Goal: Task Accomplishment & Management: Manage account settings

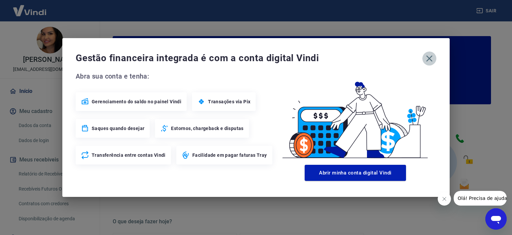
click at [431, 55] on icon "button" at bounding box center [429, 58] width 11 height 11
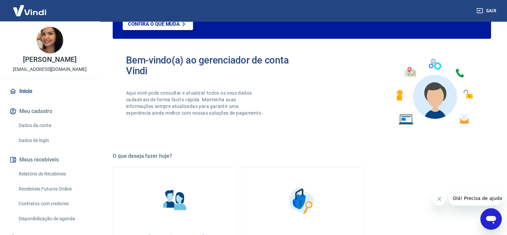
scroll to position [67, 0]
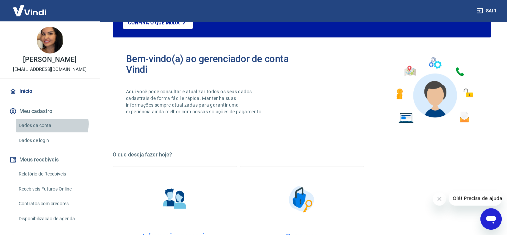
click at [52, 124] on link "Dados da conta" at bounding box center [54, 125] width 76 height 14
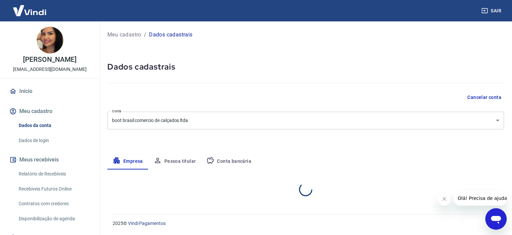
select select "SP"
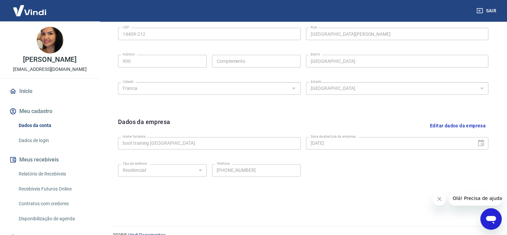
scroll to position [246, 0]
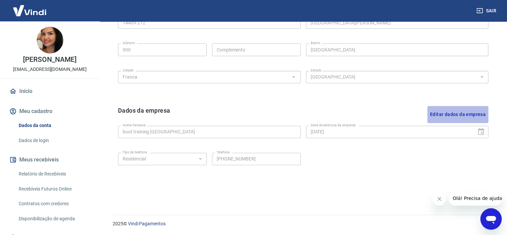
click at [457, 115] on button "Editar dados da empresa" at bounding box center [458, 114] width 61 height 17
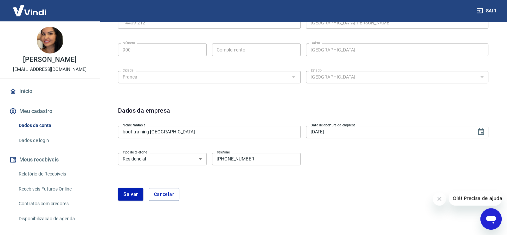
click at [236, 161] on input "(47) 99257-2381" at bounding box center [256, 158] width 89 height 12
paste input "55) 47923-9804"
type input "(55) 47923-9804"
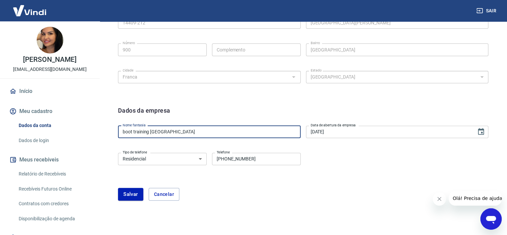
click at [248, 134] on input "boot training brasil" at bounding box center [209, 131] width 183 height 12
paste input "+55 47 9239-8047"
click at [171, 132] on input "boot training brasil+55 47 9239-8047" at bounding box center [209, 131] width 183 height 12
drag, startPoint x: 161, startPoint y: 132, endPoint x: 213, endPoint y: 132, distance: 52.0
click at [213, 132] on input "boot training brasil47 9239-8047" at bounding box center [209, 131] width 183 height 12
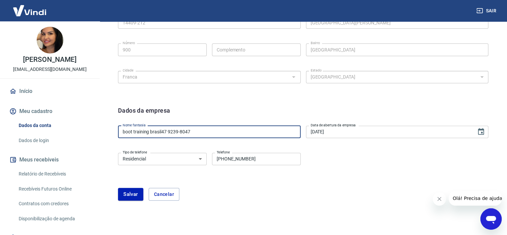
type input "boot training brasil"
click at [218, 160] on input "(55) 47923-9804" at bounding box center [256, 158] width 89 height 12
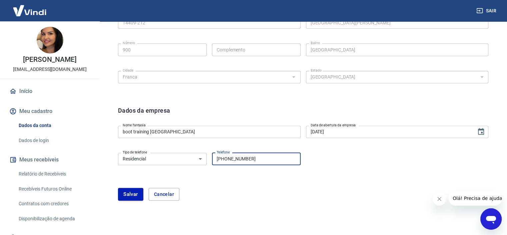
click at [218, 160] on input "(55) 47923-9804" at bounding box center [256, 158] width 89 height 12
paste input "47) 9239-8047"
click at [227, 158] on input "(47) 9239-8047" at bounding box center [256, 158] width 89 height 12
type input "(47) 99239-8047"
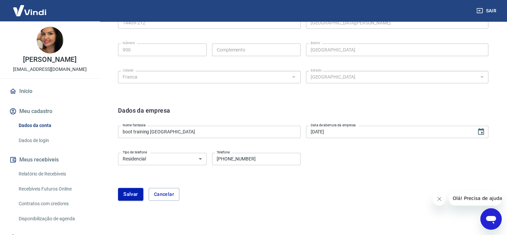
click at [240, 176] on form "Dados da empresa Nome fantasia boot training brasil Nome fantasia Data de abert…" at bounding box center [303, 153] width 371 height 94
click at [137, 193] on button "Salvar" at bounding box center [130, 193] width 25 height 13
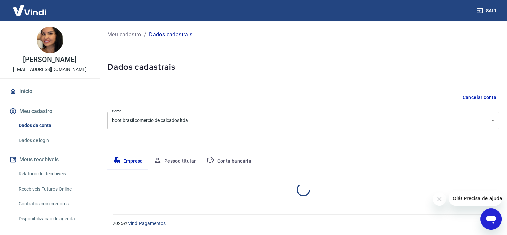
scroll to position [0, 0]
select select "SP"
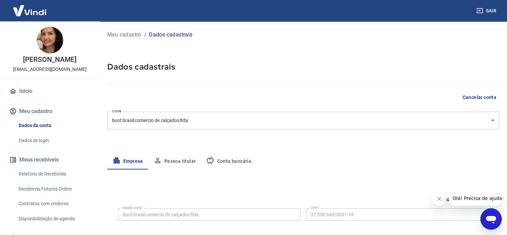
scroll to position [29, 0]
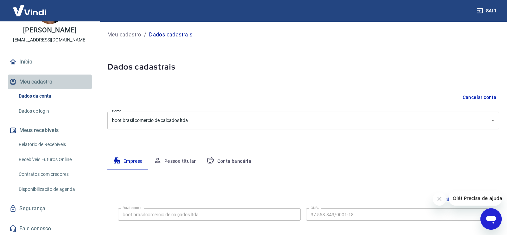
click at [56, 86] on button "Meu cadastro" at bounding box center [50, 81] width 84 height 15
click at [68, 84] on button "Meu cadastro" at bounding box center [50, 81] width 84 height 15
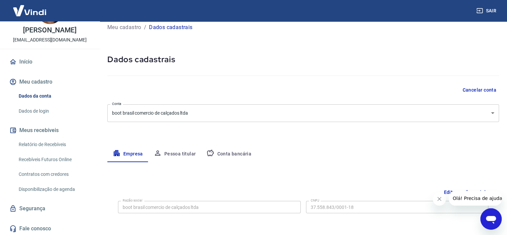
scroll to position [0, 0]
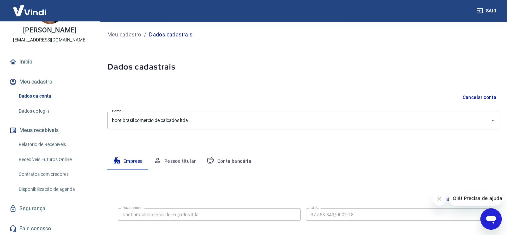
click at [48, 148] on link "Relatório de Recebíveis" at bounding box center [54, 144] width 76 height 14
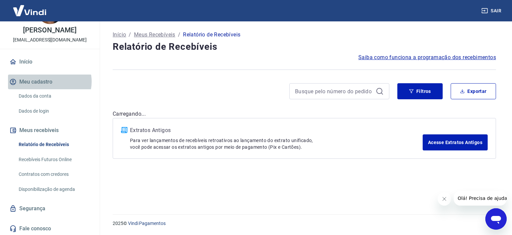
click at [49, 81] on button "Meu cadastro" at bounding box center [50, 81] width 84 height 15
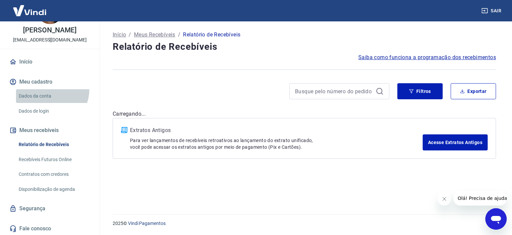
click at [49, 89] on link "Dados da conta" at bounding box center [54, 96] width 76 height 14
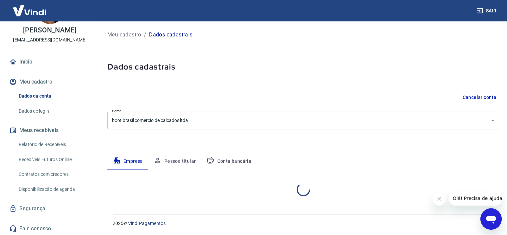
select select "SP"
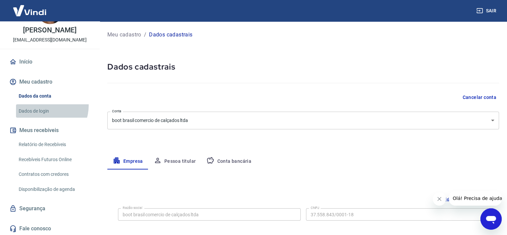
click at [46, 105] on link "Dados de login" at bounding box center [54, 111] width 76 height 14
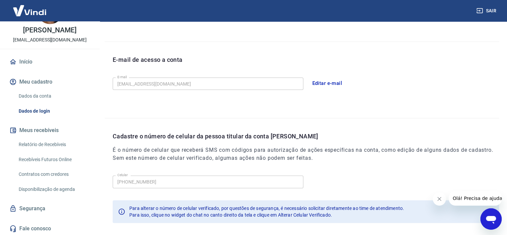
scroll to position [161, 0]
click at [487, 216] on icon "Abrir janela de mensagens" at bounding box center [491, 219] width 10 height 8
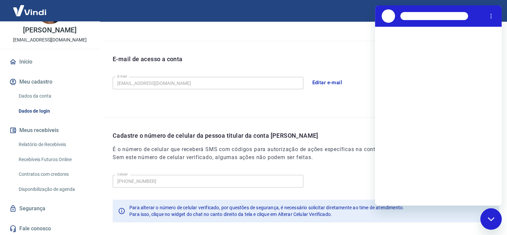
scroll to position [0, 0]
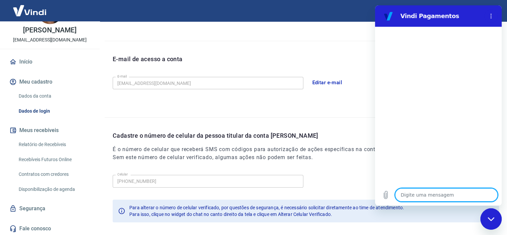
type textarea "O"
type textarea "x"
type textarea "Ol"
type textarea "x"
type textarea "Olá"
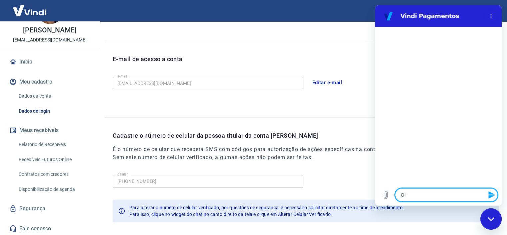
type textarea "x"
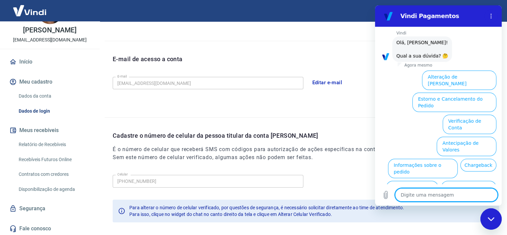
scroll to position [48, 0]
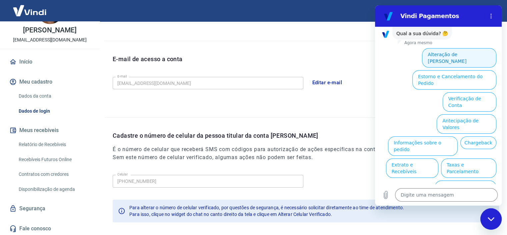
click at [471, 52] on button "Alteração de Dados Cadastrais" at bounding box center [459, 57] width 74 height 19
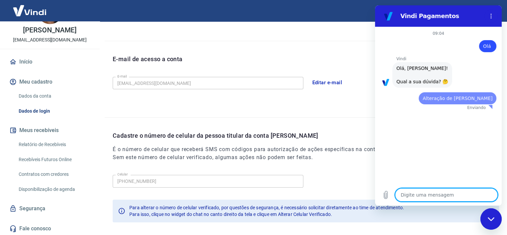
scroll to position [0, 0]
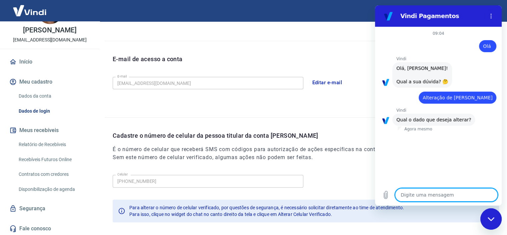
click at [433, 194] on textarea at bounding box center [446, 194] width 103 height 13
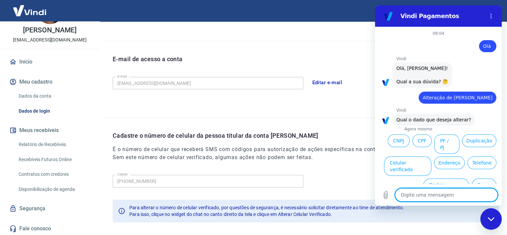
scroll to position [10, 0]
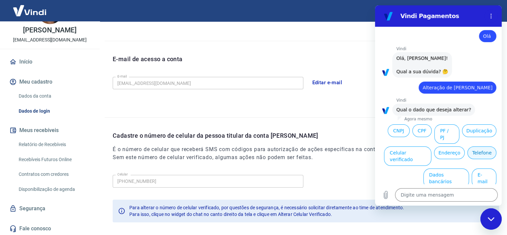
click at [468, 159] on button "Telefone" at bounding box center [482, 152] width 29 height 13
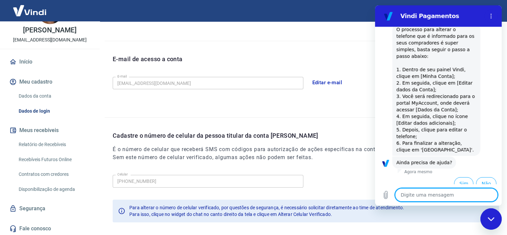
scroll to position [128, 0]
click at [422, 195] on textarea at bounding box center [446, 194] width 103 height 13
click at [454, 176] on button "Sim" at bounding box center [463, 182] width 19 height 13
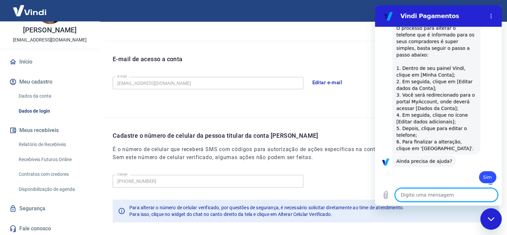
type textarea "x"
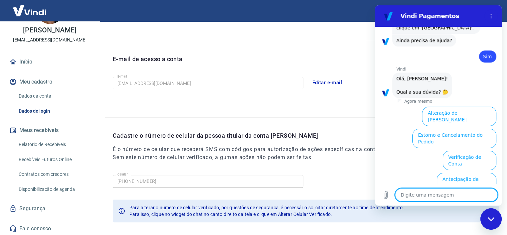
scroll to position [302, 0]
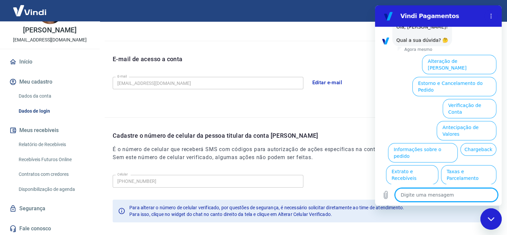
click at [421, 197] on textarea at bounding box center [446, 194] width 103 height 13
type textarea "f"
type textarea "x"
type textarea "fa"
type textarea "x"
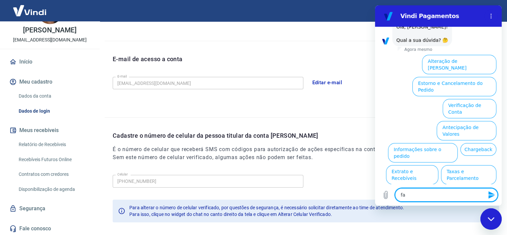
type textarea "fal"
type textarea "x"
type textarea "fala"
type textarea "x"
type textarea "falar"
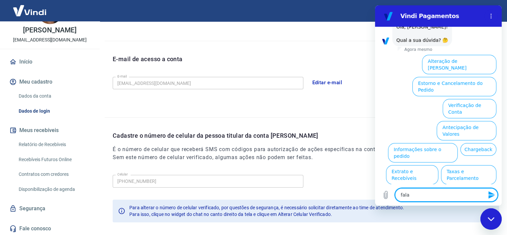
type textarea "x"
type textarea "falar"
type textarea "x"
type textarea "falar c"
type textarea "x"
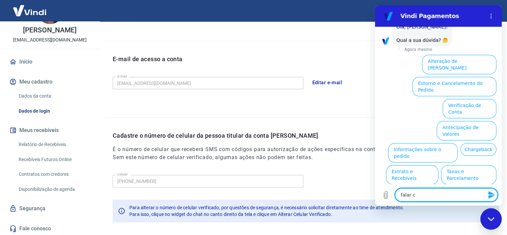
type textarea "falar co"
type textarea "x"
type textarea "falar com"
type textarea "x"
type textarea "falar com"
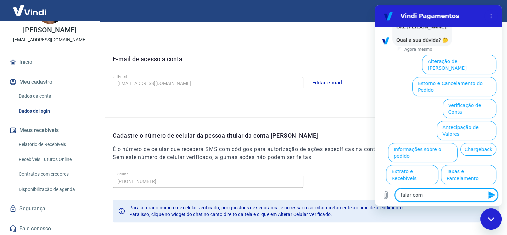
type textarea "x"
type textarea "falar com a"
type textarea "x"
type textarea "falar com at"
type textarea "x"
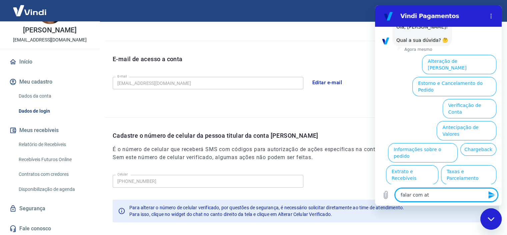
type textarea "falar com ate"
type textarea "x"
type textarea "falar com aten"
type textarea "x"
type textarea "falar com atend"
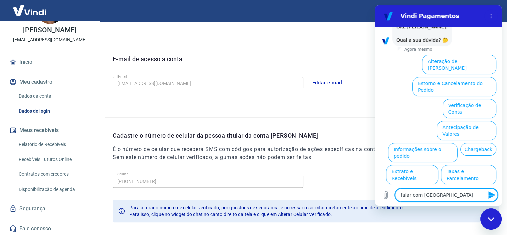
type textarea "x"
type textarea "falar com atende"
type textarea "x"
type textarea "falar com atender"
type textarea "x"
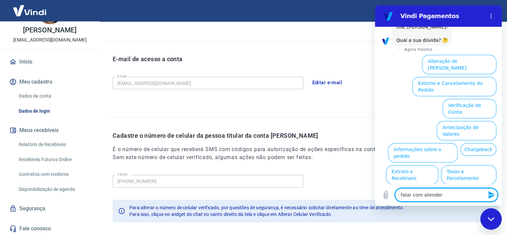
type textarea "falar com atende"
type textarea "x"
type textarea "falar com atenden"
type textarea "x"
type textarea "falar com atendent"
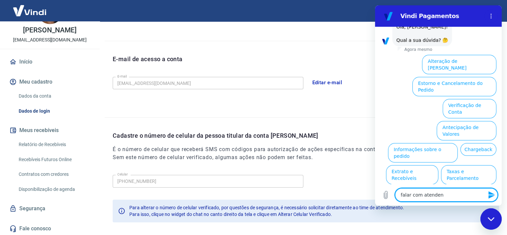
type textarea "x"
type textarea "falar com atendente"
type textarea "x"
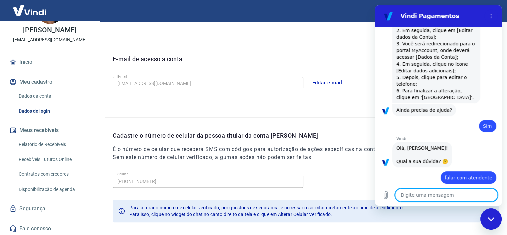
type textarea "x"
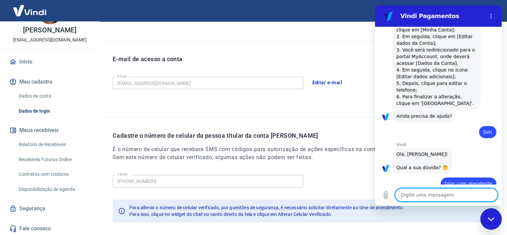
scroll to position [216, 0]
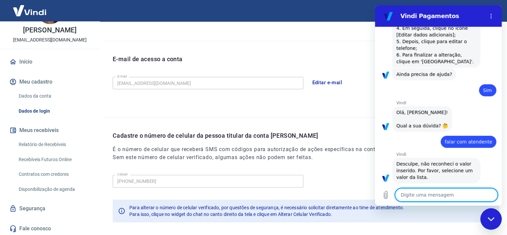
click at [439, 194] on textarea at bounding box center [446, 194] width 103 height 13
type textarea "o"
type textarea "x"
type textarea "oi"
type textarea "x"
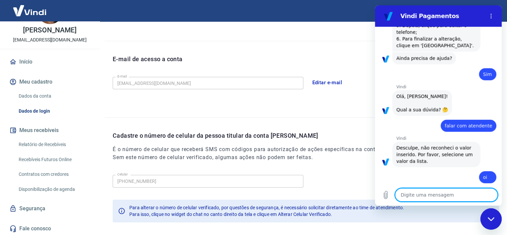
type textarea "x"
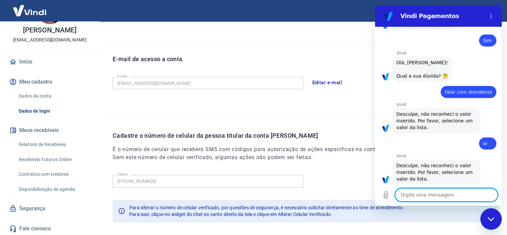
scroll to position [267, 0]
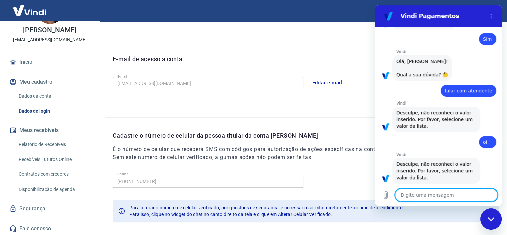
type textarea "T"
type textarea "x"
type textarea "TE"
type textarea "x"
type textarea "TEN"
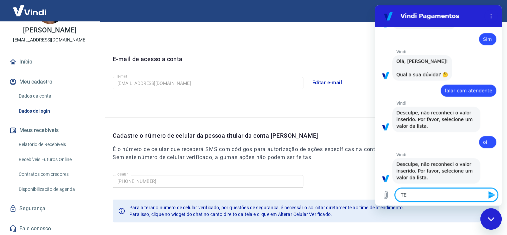
type textarea "x"
type textarea "TEND"
type textarea "x"
type textarea "TENDE"
type textarea "x"
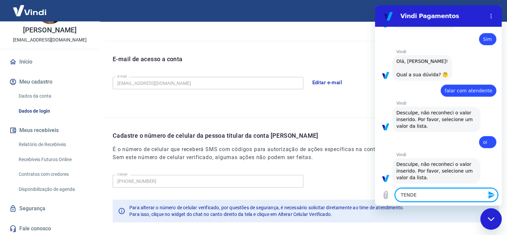
type textarea "TENDEN"
type textarea "x"
type textarea "TENDE"
type textarea "x"
type textarea "TEND"
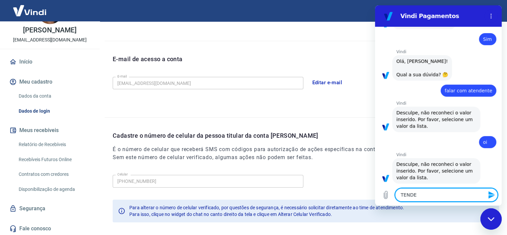
type textarea "x"
type textarea "TEN"
type textarea "x"
type textarea "TE"
type textarea "x"
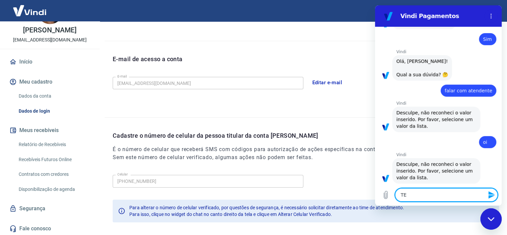
type textarea "T"
type textarea "x"
type textarea "a"
type textarea "x"
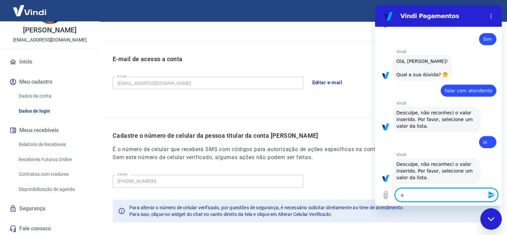
type textarea "at"
type textarea "x"
type textarea "ate"
type textarea "x"
type textarea "aten"
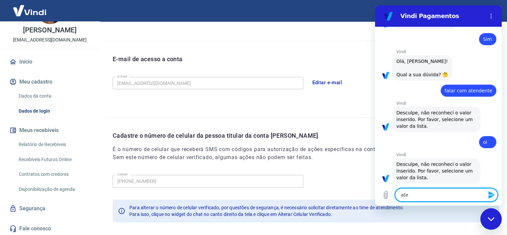
type textarea "x"
type textarea "atend"
type textarea "x"
type textarea "atende"
type textarea "x"
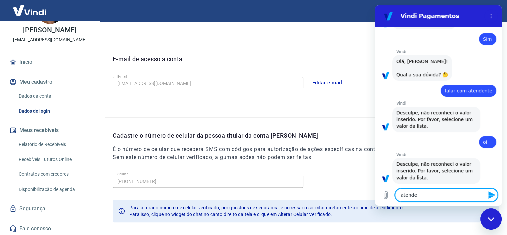
type textarea "atenden"
type textarea "x"
type textarea "atendent"
type textarea "x"
type textarea "atendente"
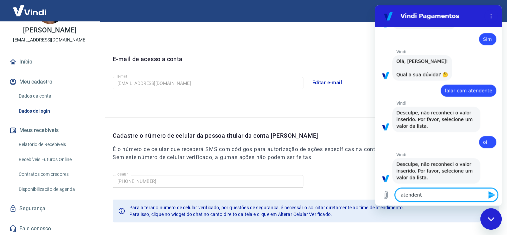
type textarea "x"
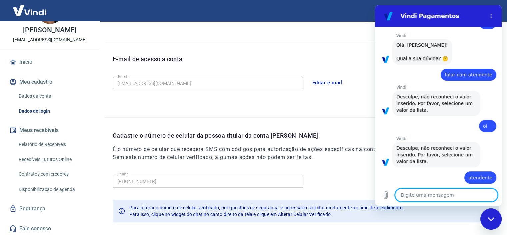
type textarea "x"
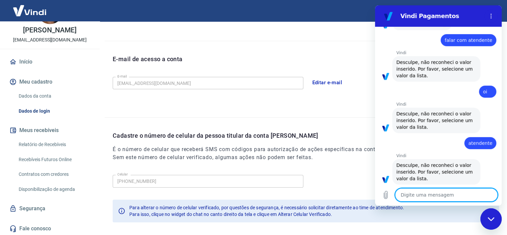
scroll to position [319, 0]
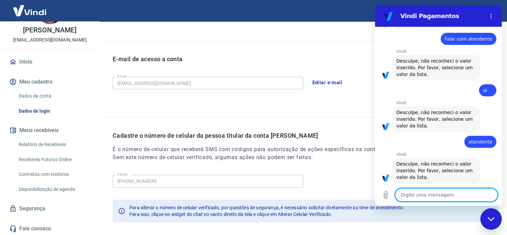
type textarea "r"
type textarea "x"
type textarea "re"
type textarea "x"
type textarea "rei"
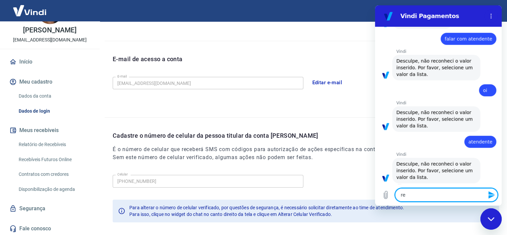
type textarea "x"
type textarea "rein"
type textarea "x"
type textarea "reini"
type textarea "x"
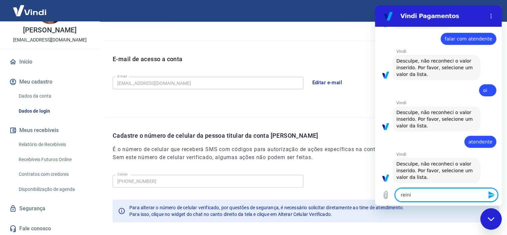
type textarea "reinic"
type textarea "x"
type textarea "reinici"
type textarea "x"
type textarea "reinicia"
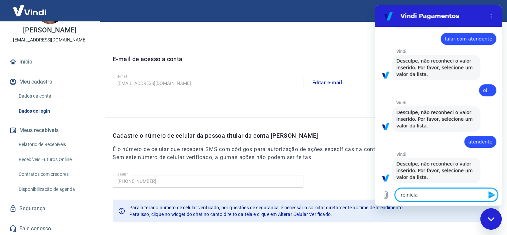
type textarea "x"
type textarea "reiniciar"
type textarea "x"
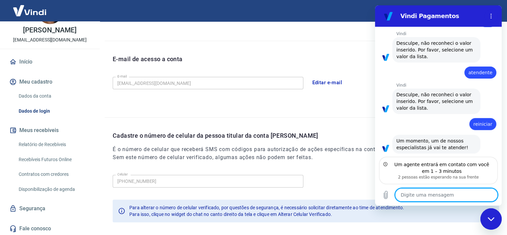
scroll to position [381, 0]
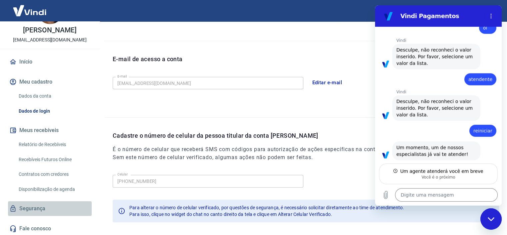
click at [57, 205] on link "Segurança" at bounding box center [50, 208] width 84 height 15
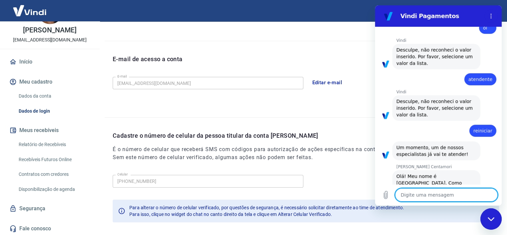
scroll to position [387, 0]
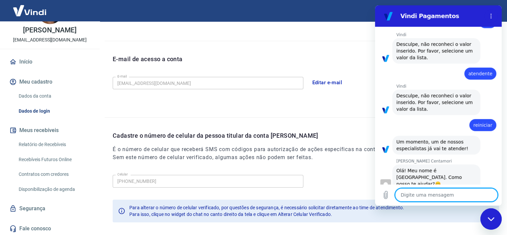
type textarea "x"
click at [427, 195] on textarea at bounding box center [446, 194] width 103 height 13
type textarea "O"
type textarea "x"
type textarea "Ol"
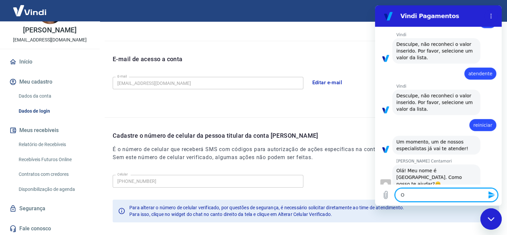
type textarea "x"
type textarea "Olá"
type textarea "x"
type textarea "Olá,"
type textarea "x"
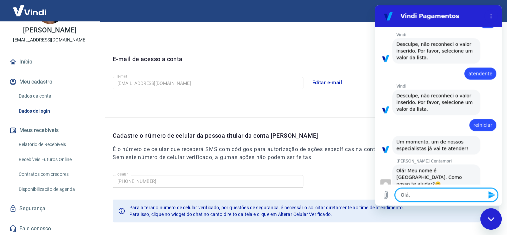
type textarea "Olá,"
type textarea "x"
type textarea "Olá, M"
type textarea "x"
type textarea "Olá, Ma"
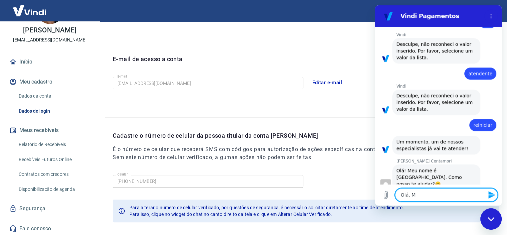
type textarea "x"
type textarea "Olá, Mar"
type textarea "x"
type textarea "Olá, Mari"
type textarea "x"
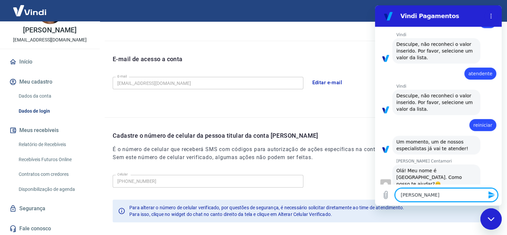
type textarea "Olá, Maria"
type textarea "x"
type textarea "Olá, Marian"
type textarea "x"
type textarea "Olá, Mariana"
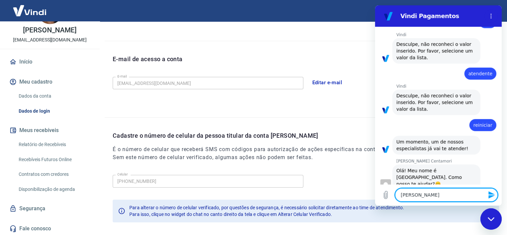
type textarea "x"
type textarea "Olá, Mariana."
type textarea "x"
type textarea "Olá, Mariana."
type textarea "x"
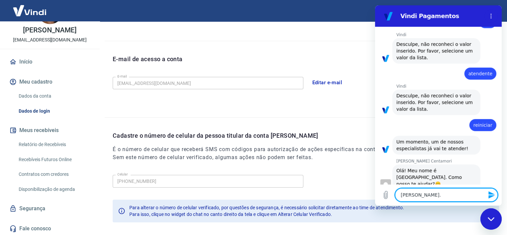
type textarea "Olá, Mariana. Q"
type textarea "x"
type textarea "Olá, Mariana. Qu"
type textarea "x"
type textarea "Olá, Mariana. Que"
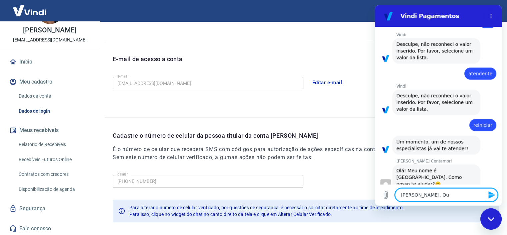
type textarea "x"
type textarea "Olá, Mariana. Quer"
type textarea "x"
type textarea "Olá, Mariana. Quero"
type textarea "x"
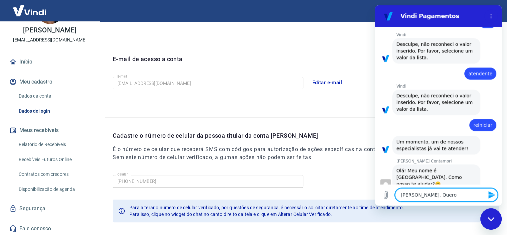
type textarea "Olá, Mariana. Quero"
type textarea "x"
type textarea "Olá, Mariana. Quero t"
type textarea "x"
type textarea "Olá, Mariana. Quero tr"
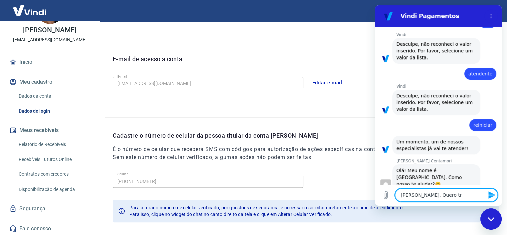
type textarea "x"
type textarea "Olá, Mariana. Quero tro"
type textarea "x"
type textarea "Olá, Mariana. Quero troc"
type textarea "x"
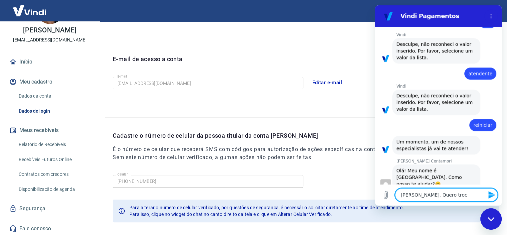
type textarea "Olá, Mariana. Quero troca"
type textarea "x"
type textarea "Olá, Mariana. Quero trocar"
type textarea "x"
type textarea "Olá, Mariana. Quero trocar"
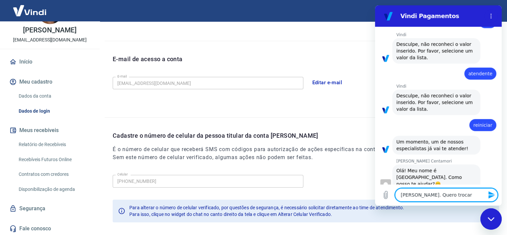
type textarea "x"
type textarea "Olá, Mariana. Quero trocar"
type textarea "x"
type textarea "Olá, Mariana. Quero trocar"
type textarea "x"
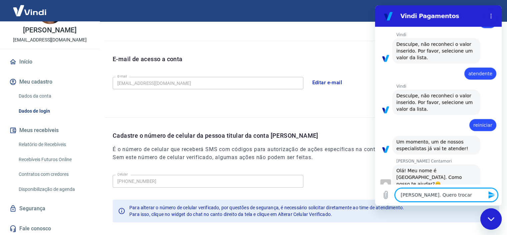
type textarea "Olá, Mariana. Quero trocar o"
type textarea "x"
type textarea "Olá, Mariana. Quero trocar o"
type textarea "x"
type textarea "Olá, Mariana. Quero trocar o n"
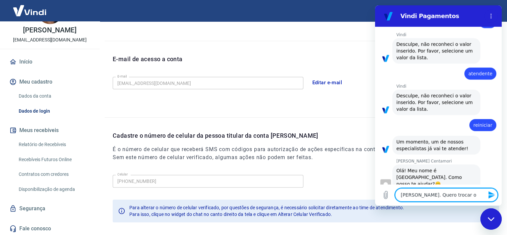
type textarea "x"
type textarea "Olá, Mariana. Quero trocar o nú"
type textarea "x"
type textarea "Olá, Mariana. Quero trocar o núm"
type textarea "x"
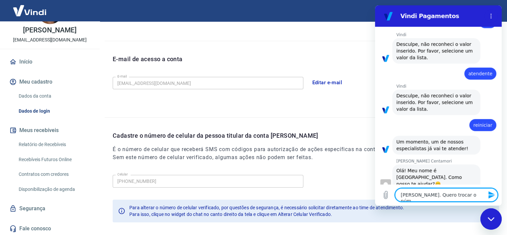
type textarea "Olá, Mariana. Quero trocar o núme"
type textarea "x"
type textarea "Olá, Mariana. Quero trocar o númer"
type textarea "x"
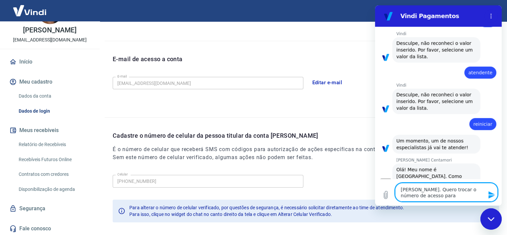
paste textarea "47 9239-8047"
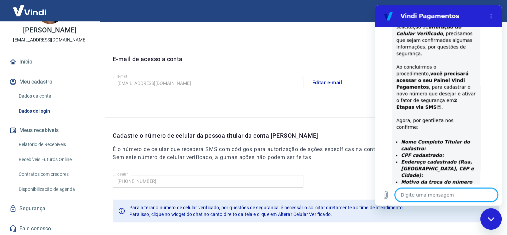
scroll to position [635, 0]
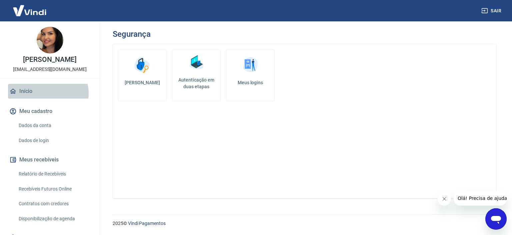
click at [48, 93] on link "Início" at bounding box center [50, 91] width 84 height 15
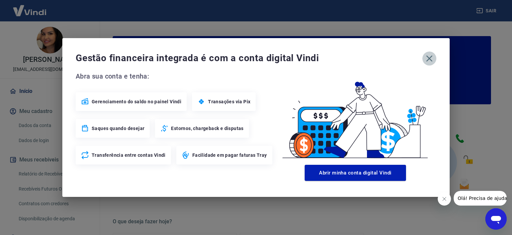
click at [426, 64] on button "button" at bounding box center [430, 58] width 14 height 14
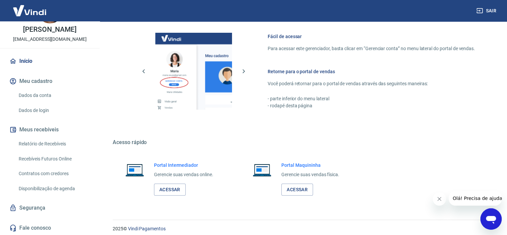
scroll to position [361, 0]
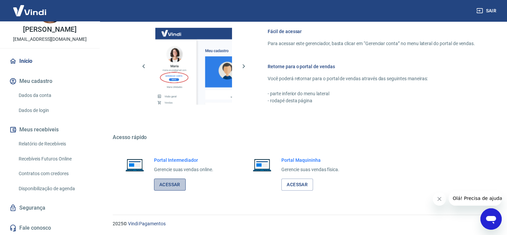
click at [170, 185] on link "Acessar" at bounding box center [170, 184] width 32 height 12
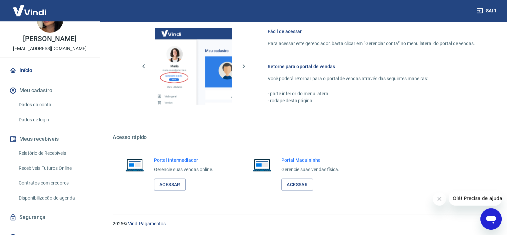
scroll to position [30, 0]
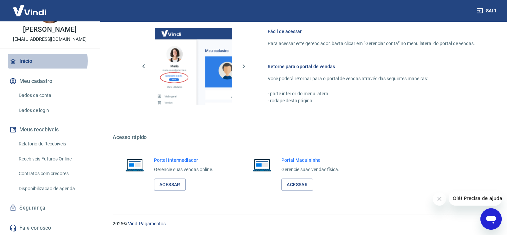
click at [32, 60] on link "Início" at bounding box center [50, 61] width 84 height 15
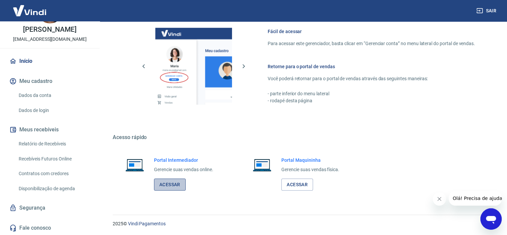
click at [177, 185] on link "Acessar" at bounding box center [170, 184] width 32 height 12
click at [487, 11] on button "Sair" at bounding box center [487, 11] width 24 height 12
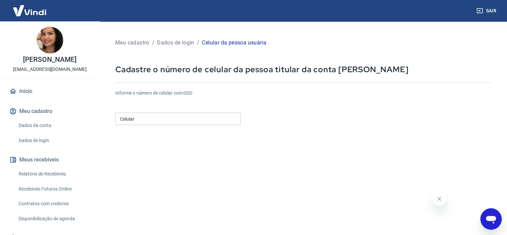
click at [157, 118] on input "Celular" at bounding box center [177, 118] width 125 height 12
paste input "[PHONE_NUMBER]"
click at [132, 120] on input "[PHONE_NUMBER]" at bounding box center [177, 118] width 125 height 12
type input "[PHONE_NUMBER]"
click at [155, 130] on form "Informe o número de celular com DDD Celular (47) 99239-8047 Celular Continuar C…" at bounding box center [303, 181] width 376 height 195
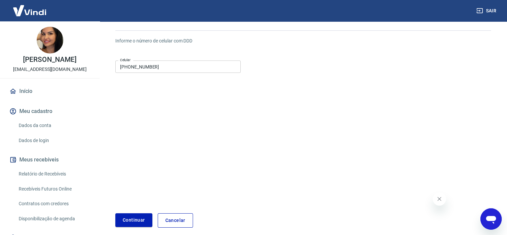
scroll to position [67, 0]
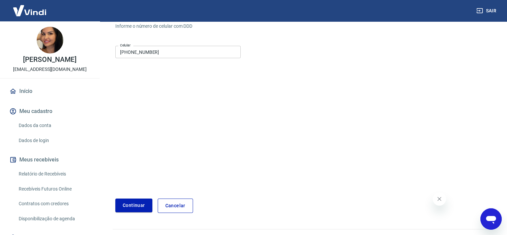
click at [130, 204] on button "Continuar" at bounding box center [133, 205] width 37 height 14
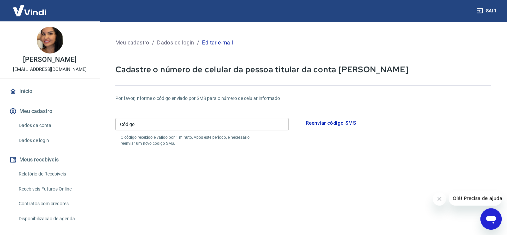
click at [159, 129] on input "Código" at bounding box center [201, 124] width 173 height 12
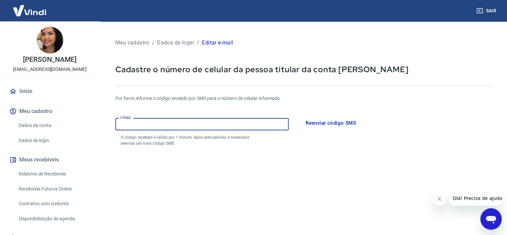
paste input "608053"
type input "608053"
click at [214, 139] on p "O código recebido é válido por 1 minuto. Após este período, é necessário reenvi…" at bounding box center [191, 140] width 141 height 12
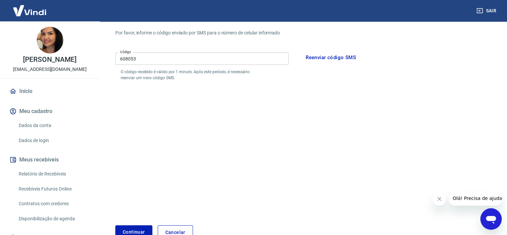
scroll to position [106, 0]
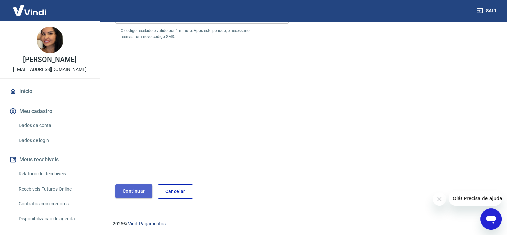
click at [137, 185] on button "Continuar" at bounding box center [133, 191] width 37 height 14
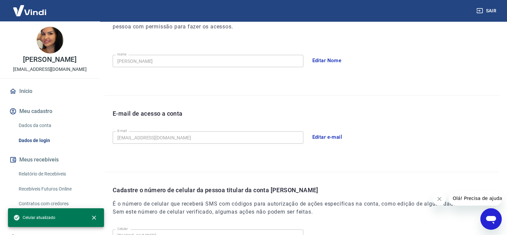
scroll to position [192, 0]
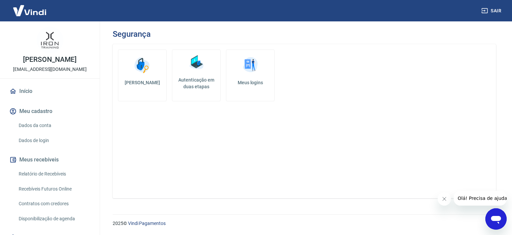
click at [194, 83] on h5 "Autenticação em duas etapas" at bounding box center [196, 82] width 43 height 13
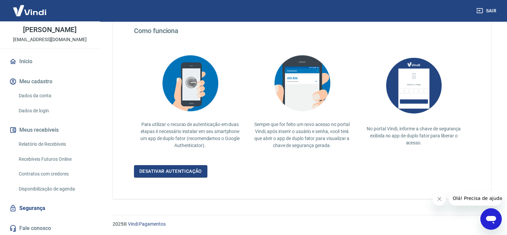
scroll to position [30, 0]
click at [49, 206] on link "Segurança" at bounding box center [50, 207] width 84 height 15
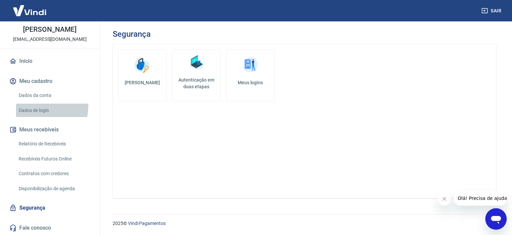
click at [37, 106] on link "Dados de login" at bounding box center [54, 110] width 76 height 14
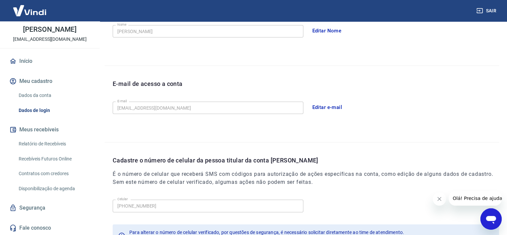
scroll to position [167, 0]
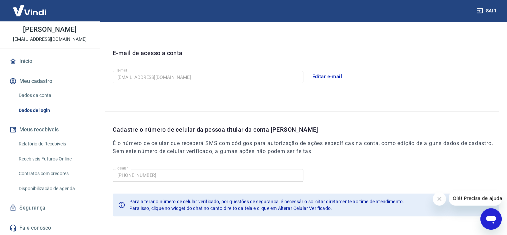
click at [488, 213] on icon "Abrir janela de mensagens" at bounding box center [491, 218] width 12 height 12
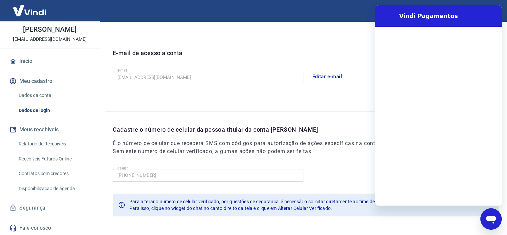
scroll to position [0, 0]
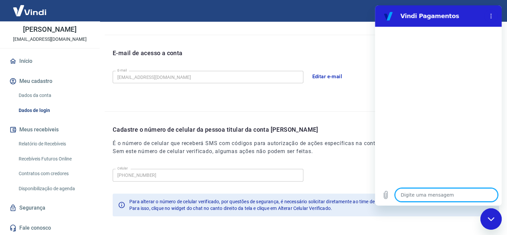
type textarea "O"
type textarea "x"
type textarea "Ol"
type textarea "x"
type textarea "Olá"
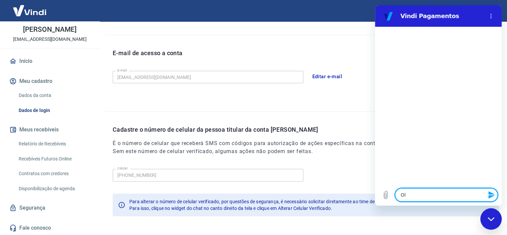
type textarea "x"
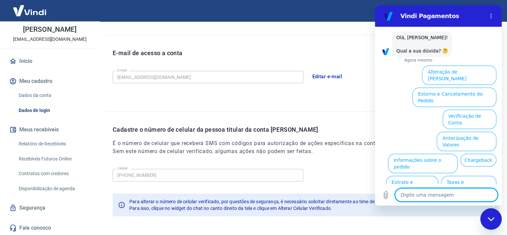
scroll to position [43, 0]
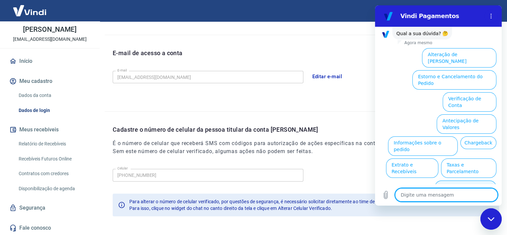
click at [470, 180] on button "Alterar celular verificado" at bounding box center [466, 189] width 62 height 19
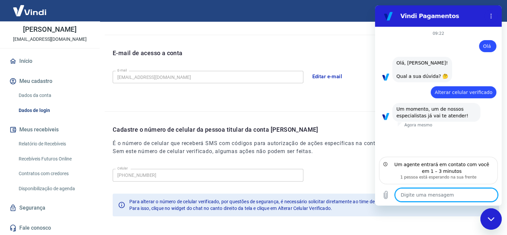
scroll to position [192, 0]
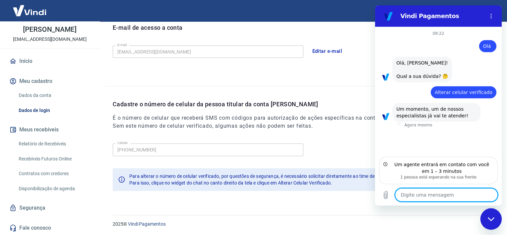
type textarea "x"
click at [430, 192] on textarea at bounding box center [446, 194] width 103 height 13
type textarea "O"
type textarea "x"
type textarea "Ol"
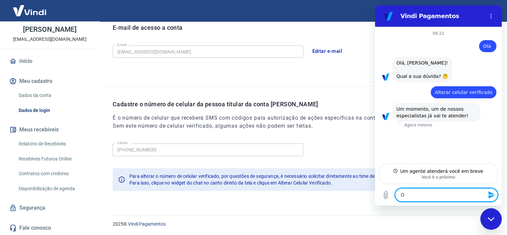
type textarea "x"
type textarea "Olá"
type textarea "x"
type textarea "Olá,"
type textarea "x"
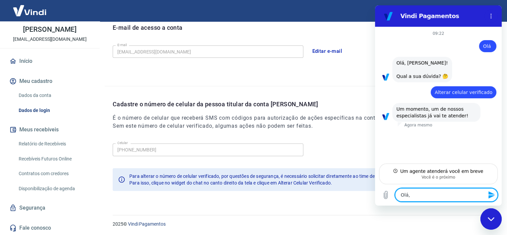
type textarea "Olá,"
type textarea "x"
type textarea "Olá, g"
type textarea "x"
type textarea "Olá, go"
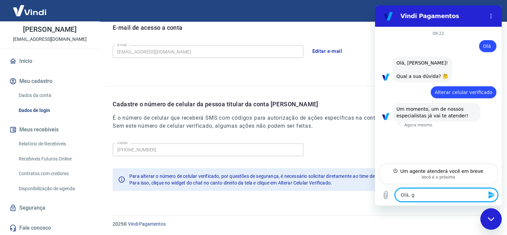
type textarea "x"
type textarea "Olá, gos"
type textarea "x"
type textarea "Olá, gost"
type textarea "x"
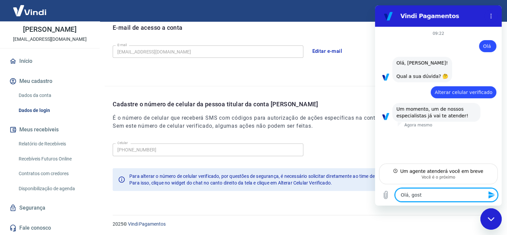
type textarea "Olá, gosta"
type textarea "x"
type textarea "Olá, gostar"
type textarea "x"
type textarea "Olá, gostari"
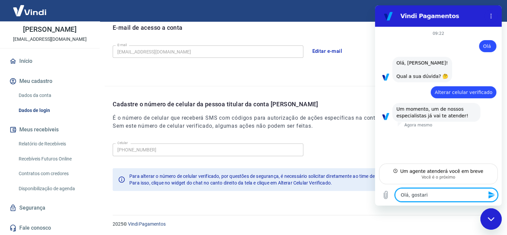
type textarea "x"
type textarea "Olá, gostaria"
type textarea "x"
type textarea "Olá, gostaria"
type textarea "x"
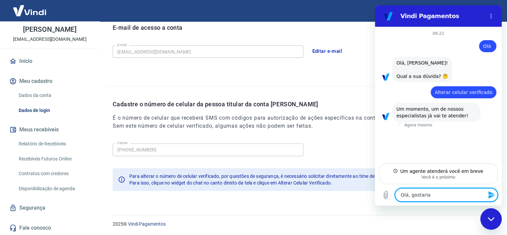
type textarea "Olá, gostaria d"
type textarea "x"
type textarea "Olá, gostaria de"
type textarea "x"
type textarea "Olá, gostaria de"
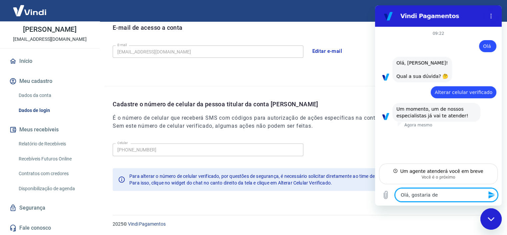
type textarea "x"
type textarea "Olá, gostaria de t"
type textarea "x"
type textarea "Olá, gostaria de tr"
type textarea "x"
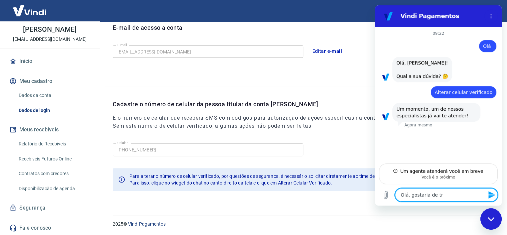
type textarea "Olá, gostaria de tro"
type textarea "x"
type textarea "Olá, gostaria de troc"
type textarea "x"
type textarea "Olá, gostaria de troca"
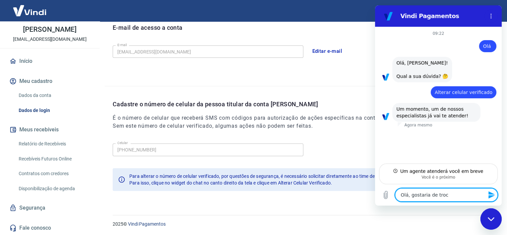
type textarea "x"
type textarea "Olá, gostaria de trocar"
type textarea "x"
type textarea "Olá, gostaria de trocar"
type textarea "x"
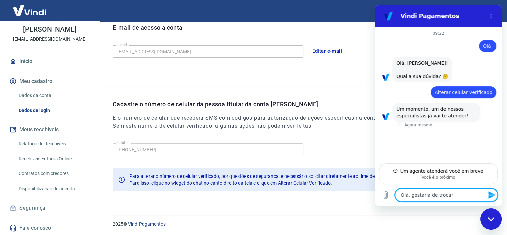
type textarea "Olá, gostaria de trocar p"
type textarea "x"
type textarea "Olá, gostaria de trocar pa"
type textarea "x"
type textarea "Olá, gostaria de trocar par"
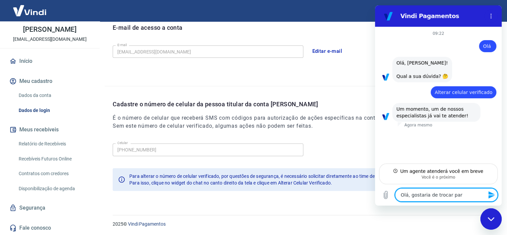
type textarea "x"
type textarea "Olá, gostaria de trocar para"
type textarea "x"
type textarea "Olá, gostaria de trocar para o"
type textarea "x"
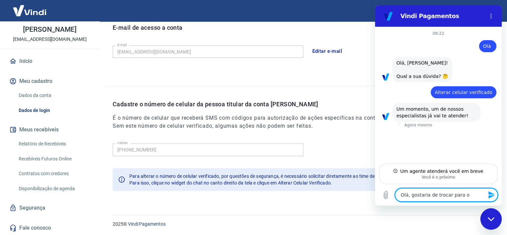
type textarea "Olá, gostaria de trocar para o"
type textarea "x"
type textarea "Olá, gostaria de trocar para o n"
type textarea "x"
type textarea "Olá, gostaria de trocar para o nú"
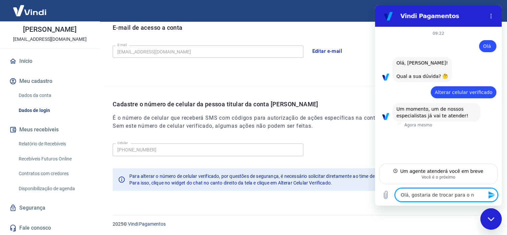
type textarea "x"
type textarea "Olá, gostaria de trocar para o núm"
type textarea "x"
type textarea "Olá, gostaria de trocar para o núme"
type textarea "x"
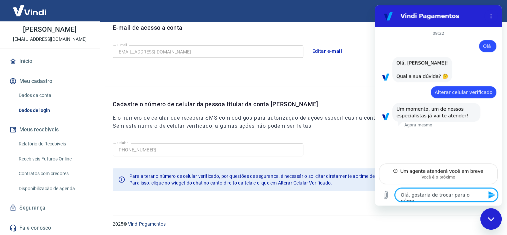
type textarea "Olá, gostaria de trocar para o númer"
type textarea "x"
type textarea "Olá, gostaria de trocar para o número"
type textarea "x"
type textarea "Olá, gostaria de trocar para o número"
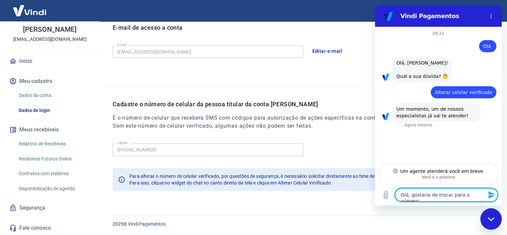
type textarea "x"
type textarea "Olá, gostaria de trocar para o número v"
type textarea "x"
type textarea "Olá, gostaria de trocar para o número"
type textarea "x"
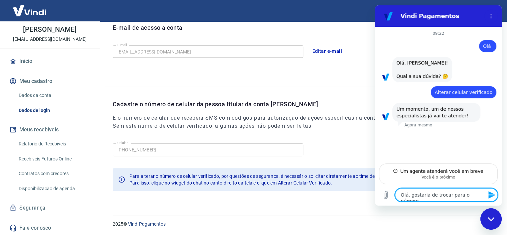
type textarea "Olá, gostaria de trocar para o número 47 9239-8047"
type textarea "x"
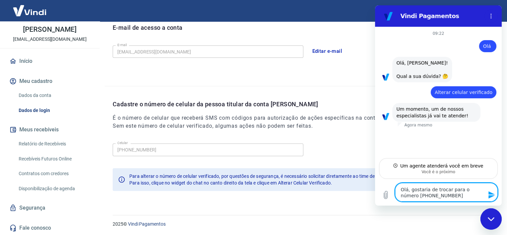
click at [448, 190] on textarea "Olá, gostaria de trocar para o número 47 9239-8047" at bounding box center [446, 191] width 103 height 19
type textarea "Olá, gostaria de trocar opara o número 47 9239-8047"
type textarea "x"
type textarea "Olá, gostaria de trocar o para o número 47 9239-8047"
type textarea "x"
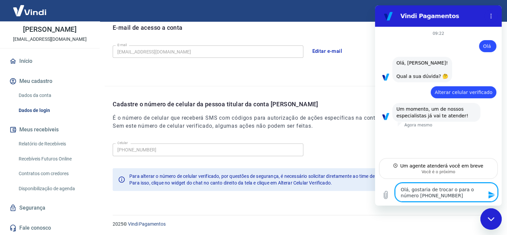
type textarea "Olá, gostaria de trocar o cpara o número 47 9239-8047"
type textarea "x"
type textarea "Olá, gostaria de trocar o cepara o número 47 9239-8047"
type textarea "x"
type textarea "Olá, gostaria de trocar o celpara o número 47 9239-8047"
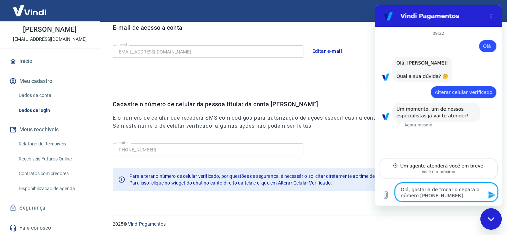
type textarea "x"
type textarea "Olá, gostaria de trocar o celupara o número 47 9239-8047"
type textarea "x"
type textarea "Olá, gostaria de trocar o celulpara o número 47 9239-8047"
type textarea "x"
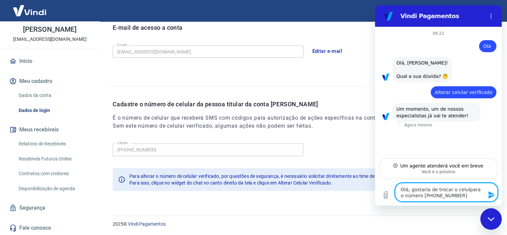
type textarea "Olá, gostaria de trocar o celulapara o número 47 9239-8047"
type textarea "x"
type textarea "Olá, gostaria de trocar o celularpara o número 47 9239-8047"
type textarea "x"
type textarea "Olá, gostaria de trocar o celular para o número 47 9239-8047"
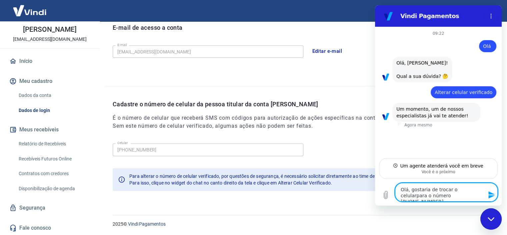
type textarea "x"
type textarea "Olá, gostaria de trocar o celular vpara o número 47 9239-8047"
type textarea "x"
type textarea "Olá, gostaria de trocar o celular vepara o número 47 9239-8047"
type textarea "x"
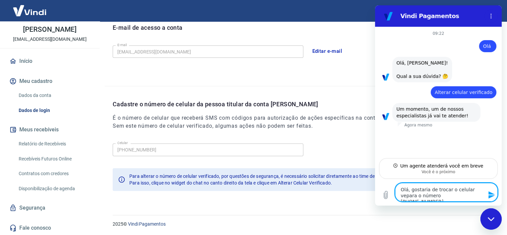
type textarea "Olá, gostaria de trocar o celular verpara o número 47 9239-8047"
type textarea "x"
type textarea "Olá, gostaria de trocar o celular veripara o número 47 9239-8047"
type textarea "x"
type textarea "Olá, gostaria de trocar o celular verifpara o número 47 9239-8047"
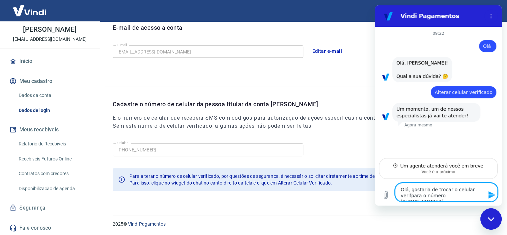
type textarea "x"
type textarea "Olá, gostaria de trocar o celular verifipara o número 47 9239-8047"
type textarea "x"
type textarea "Olá, gostaria de trocar o celular verificpara o número 47 9239-8047"
type textarea "x"
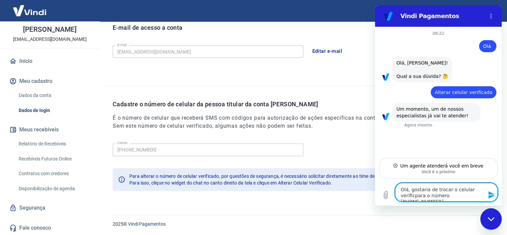
type textarea "Olá, gostaria de trocar o celular verificapara o número 47 9239-8047"
type textarea "x"
type textarea "Olá, gostaria de trocar o celular verificadpara o número 47 9239-8047"
type textarea "x"
type textarea "Olá, gostaria de trocar o celular verificadopara o número 47 9239-8047"
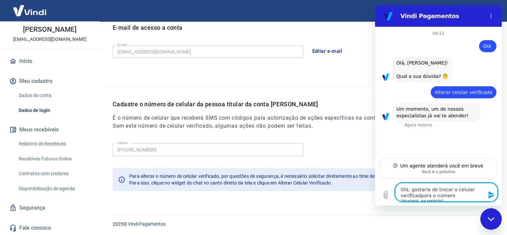
type textarea "x"
type textarea "Olá, gostaria de trocar o celular verificado para o número 47 9239-8047"
type textarea "x"
type textarea "Olá, gostaria de trocar o celular verificado para o número 47 9239-8047"
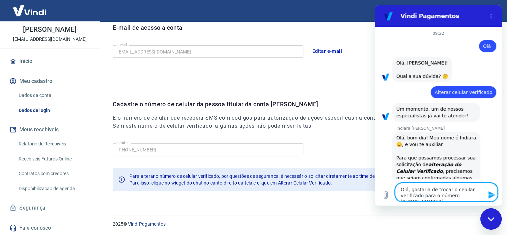
scroll to position [183, 0]
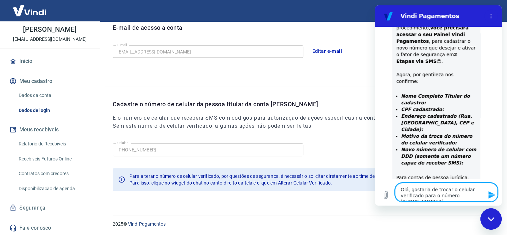
type textarea "x"
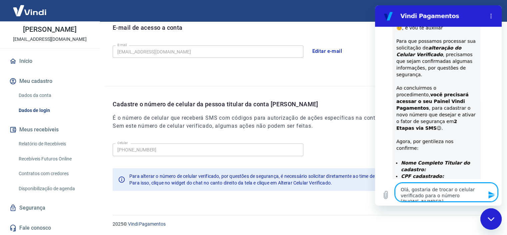
scroll to position [150, 0]
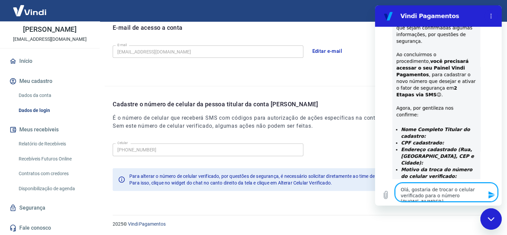
drag, startPoint x: 481, startPoint y: 198, endPoint x: 390, endPoint y: 185, distance: 92.0
click at [390, 185] on div "Digite uma mensagem Olá, gostaria de trocar o celular verificado para o número …" at bounding box center [438, 191] width 127 height 27
type textarea "x"
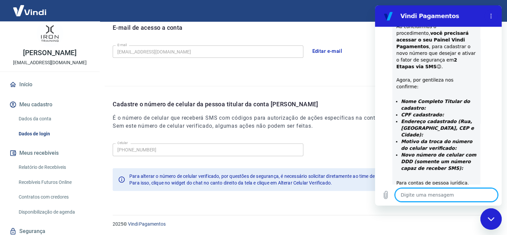
scroll to position [0, 0]
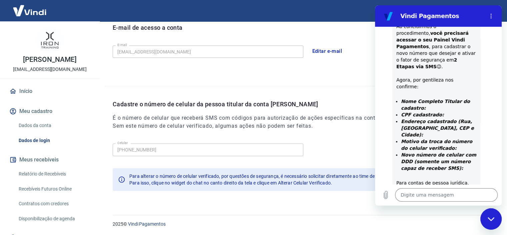
type textarea "x"
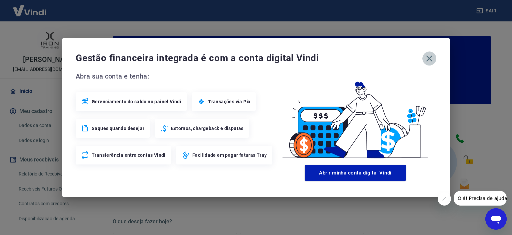
click at [429, 58] on icon "button" at bounding box center [430, 58] width 6 height 6
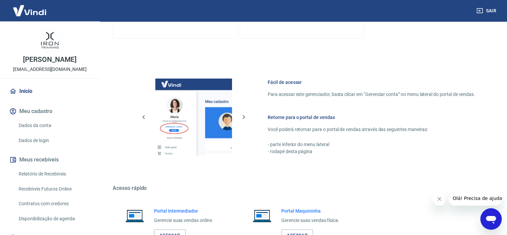
scroll to position [361, 0]
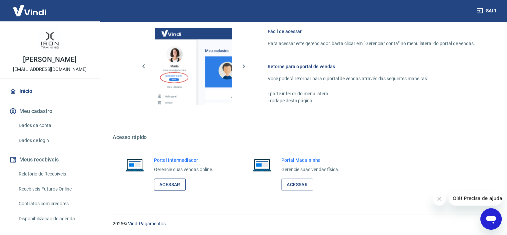
click at [180, 186] on link "Acessar" at bounding box center [170, 184] width 32 height 12
click at [182, 180] on link "Acessar" at bounding box center [170, 184] width 32 height 12
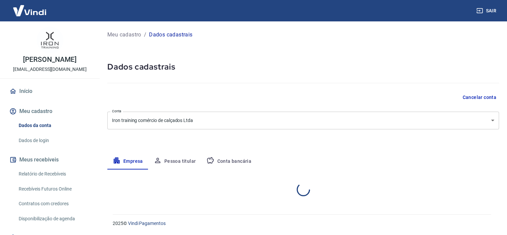
select select "SP"
select select "business"
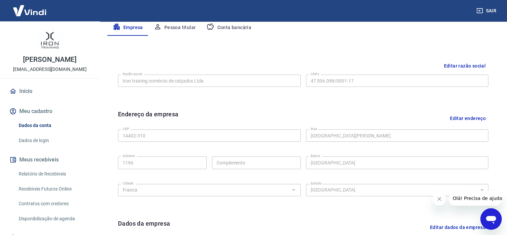
scroll to position [100, 0]
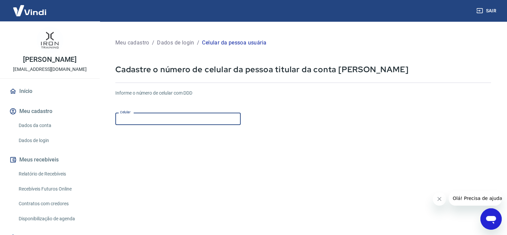
click at [152, 115] on input "Celular" at bounding box center [177, 118] width 125 height 12
paste input "(47) 9239-8047"
click at [131, 121] on input "(47) 9239-8047" at bounding box center [177, 118] width 125 height 12
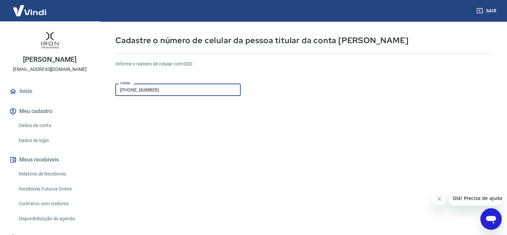
scroll to position [81, 0]
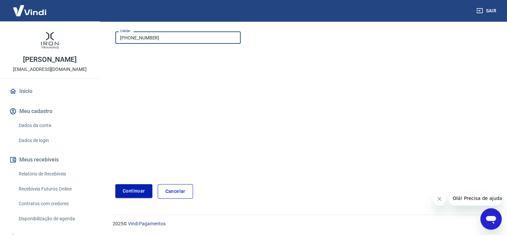
type input "(47) 99239-8047"
click at [135, 188] on button "Continuar" at bounding box center [133, 191] width 37 height 14
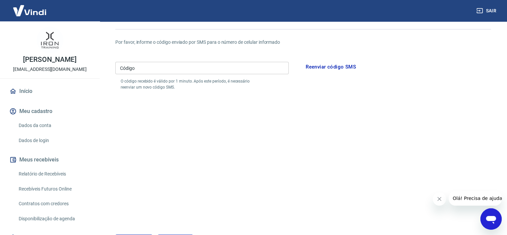
scroll to position [14, 0]
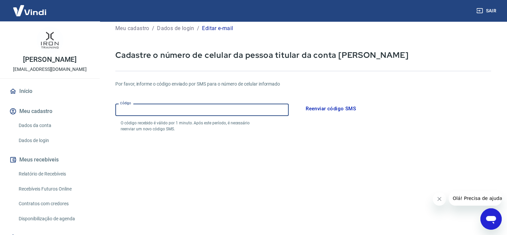
click at [147, 111] on input "Código" at bounding box center [201, 109] width 173 height 12
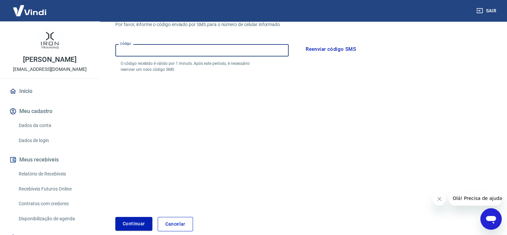
scroll to position [81, 0]
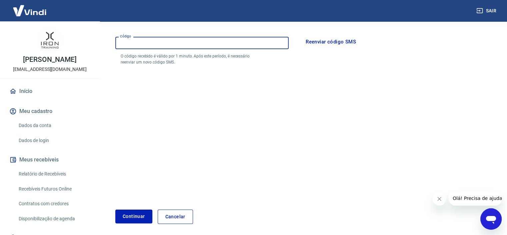
click at [326, 42] on button "Reenviar código SMS" at bounding box center [331, 42] width 58 height 14
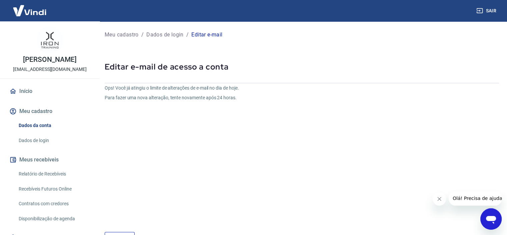
click at [161, 32] on p "Dados de login" at bounding box center [164, 35] width 37 height 8
click at [133, 36] on p "Meu cadastro" at bounding box center [122, 35] width 34 height 8
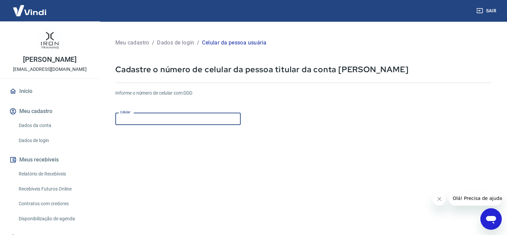
click at [147, 122] on input "Celular" at bounding box center [177, 118] width 125 height 12
paste input "[PHONE_NUMBER]"
click at [157, 142] on form "Informe o número de celular com DDD Celular [PHONE_NUMBER] Celular Continuar Ca…" at bounding box center [303, 181] width 376 height 195
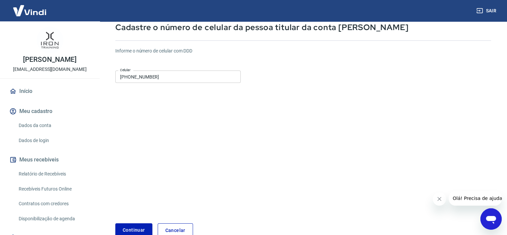
scroll to position [33, 0]
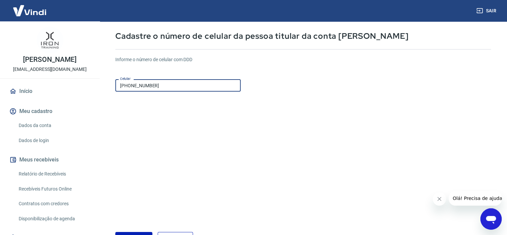
click at [131, 89] on input "[PHONE_NUMBER]" at bounding box center [177, 85] width 125 height 12
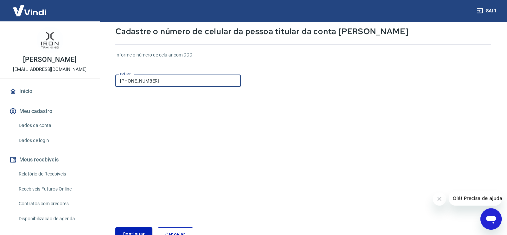
scroll to position [81, 0]
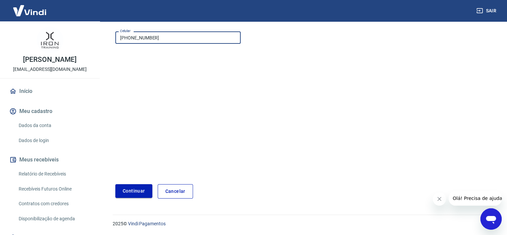
type input "[PHONE_NUMBER]"
click at [132, 188] on button "Continuar" at bounding box center [133, 191] width 37 height 14
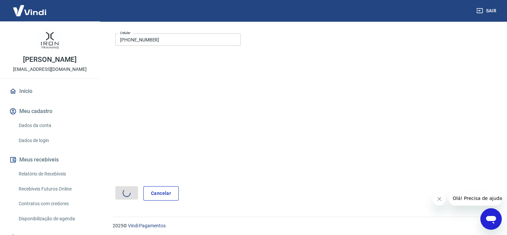
scroll to position [40, 0]
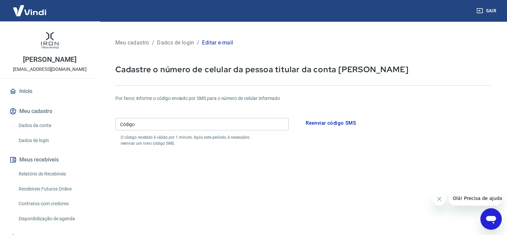
drag, startPoint x: 145, startPoint y: 123, endPoint x: 199, endPoint y: 126, distance: 54.4
click at [145, 123] on input "Código" at bounding box center [201, 124] width 173 height 12
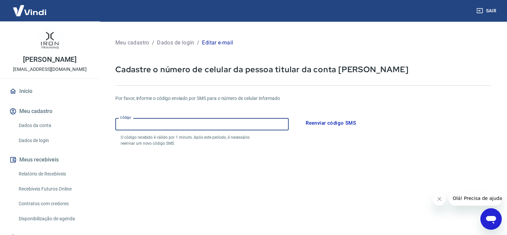
paste input "501505"
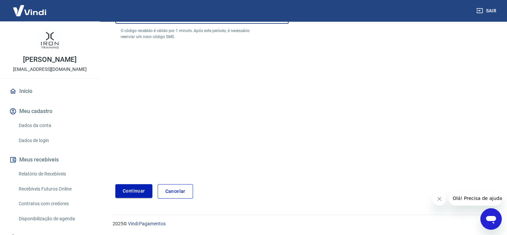
type input "501505"
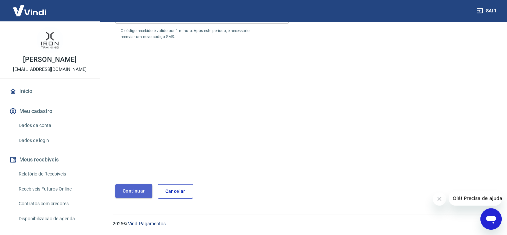
click at [138, 189] on button "Continuar" at bounding box center [133, 191] width 37 height 14
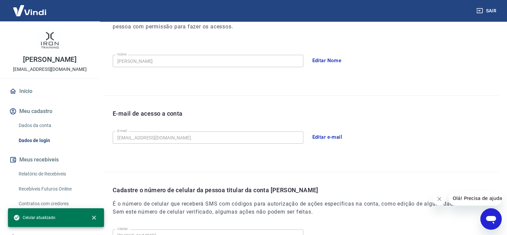
scroll to position [192, 0]
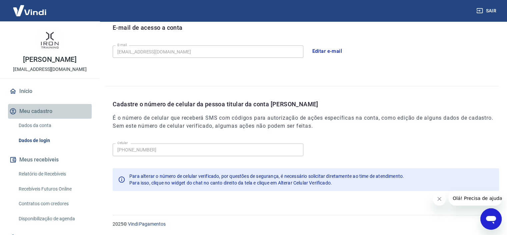
click at [50, 113] on button "Meu cadastro" at bounding box center [50, 111] width 84 height 15
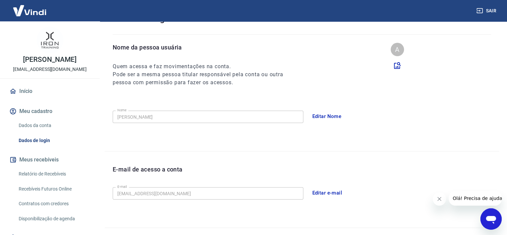
scroll to position [25, 0]
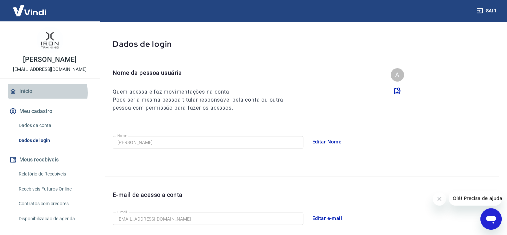
click at [35, 92] on link "Início" at bounding box center [50, 91] width 84 height 15
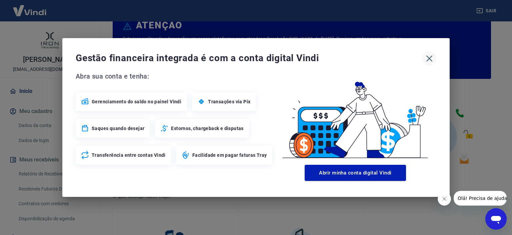
click at [428, 56] on icon "button" at bounding box center [430, 58] width 6 height 6
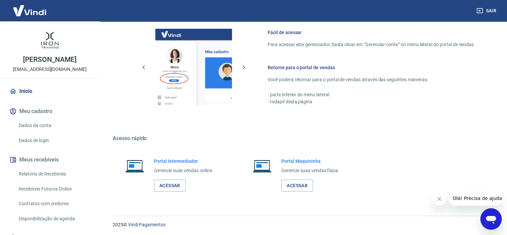
scroll to position [361, 0]
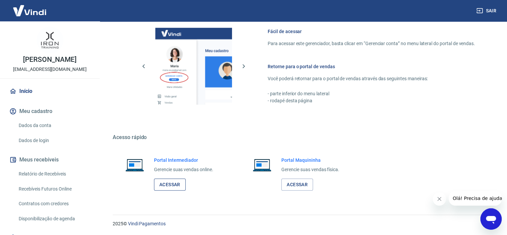
click at [181, 184] on link "Acessar" at bounding box center [170, 184] width 32 height 12
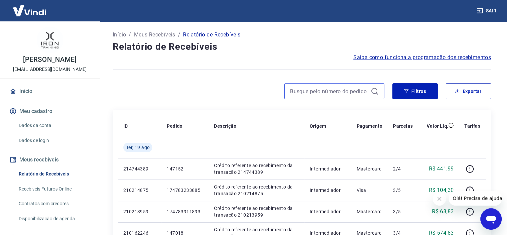
click at [314, 91] on input at bounding box center [329, 91] width 78 height 10
click at [336, 90] on input at bounding box center [329, 91] width 78 height 10
paste input "[PERSON_NAME]"
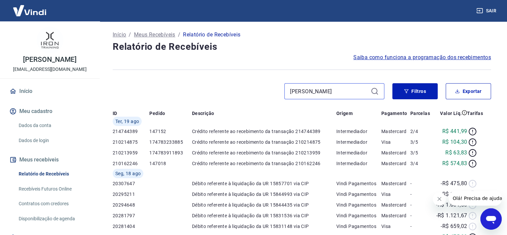
type input "[PERSON_NAME]"
click at [370, 91] on div "[PERSON_NAME]" at bounding box center [335, 91] width 100 height 16
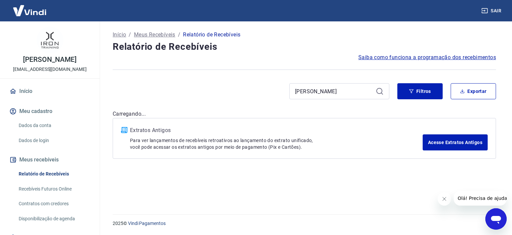
click at [376, 90] on icon at bounding box center [380, 91] width 8 height 8
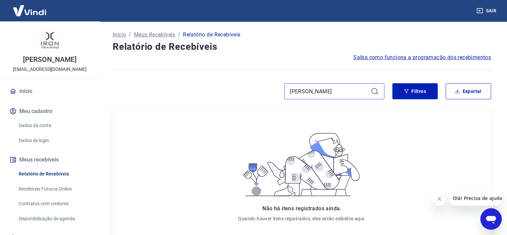
click at [358, 94] on input "[PERSON_NAME]" at bounding box center [329, 91] width 78 height 10
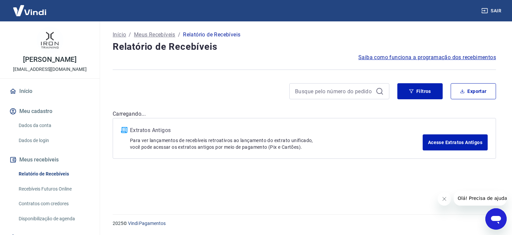
click at [148, 84] on div at bounding box center [251, 91] width 277 height 16
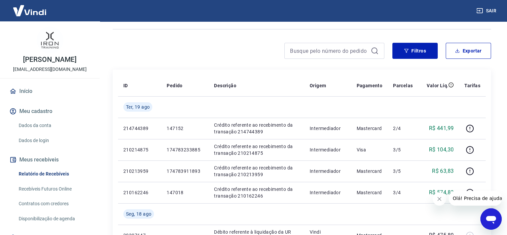
scroll to position [33, 0]
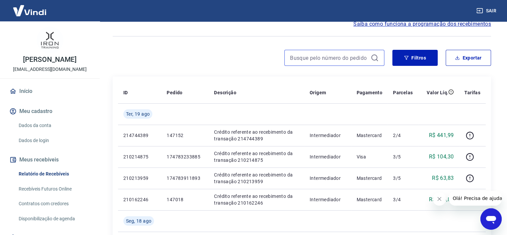
click at [310, 54] on input at bounding box center [329, 58] width 78 height 10
paste input "213473"
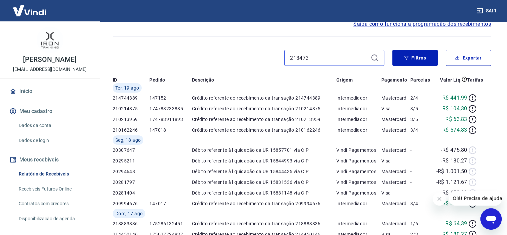
type input "213473"
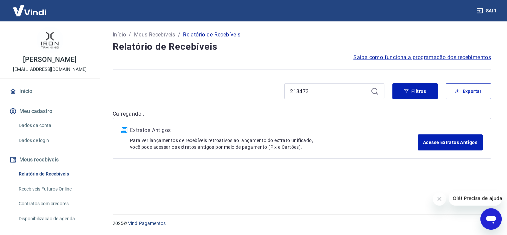
click at [373, 56] on div "Início / Meus Recebíveis / Relatório de Recebíveis Relatório de Recebíveis Saib…" at bounding box center [302, 113] width 395 height 184
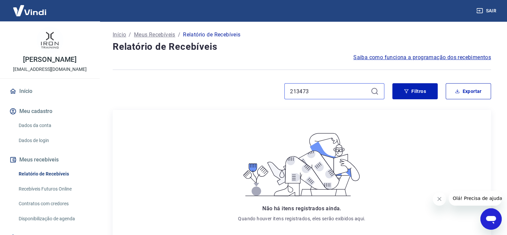
click at [305, 92] on input "213473" at bounding box center [329, 91] width 78 height 10
click at [263, 100] on div "Filtros Exportar" at bounding box center [302, 93] width 379 height 21
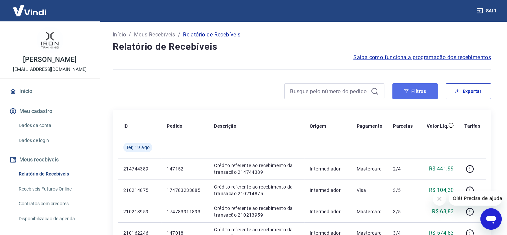
click at [402, 88] on button "Filtros" at bounding box center [415, 91] width 45 height 16
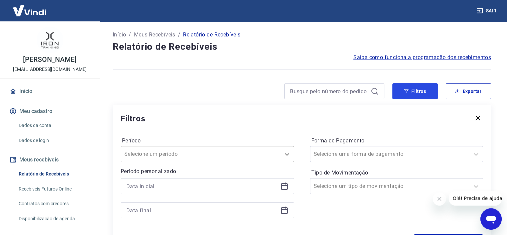
scroll to position [67, 0]
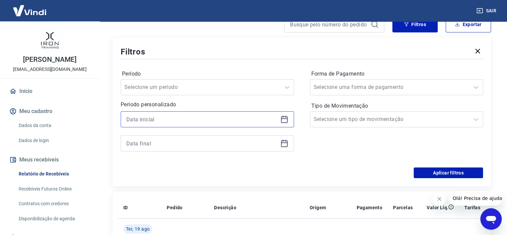
click at [185, 123] on input at bounding box center [201, 119] width 151 height 10
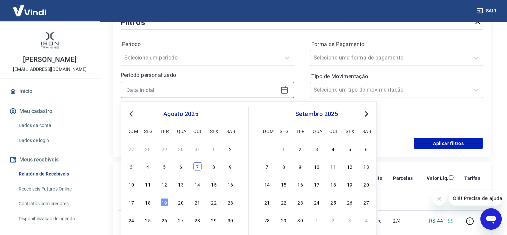
scroll to position [100, 0]
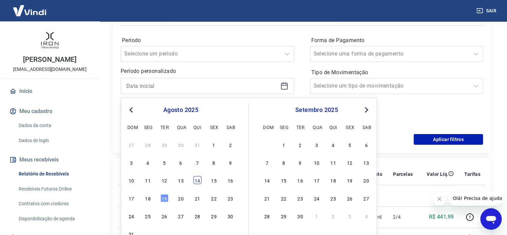
click at [200, 182] on div "14" at bounding box center [197, 180] width 8 height 8
click at [116, 118] on div "Filtros Período Selecione um período Período personalizado Previous Month Next …" at bounding box center [302, 78] width 379 height 148
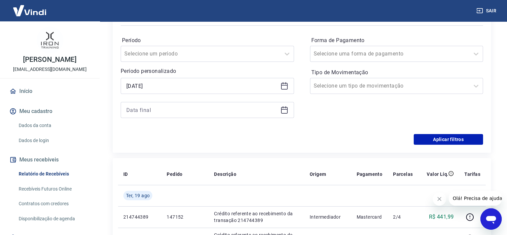
type input "[DATE]"
click at [156, 109] on input at bounding box center [201, 110] width 151 height 10
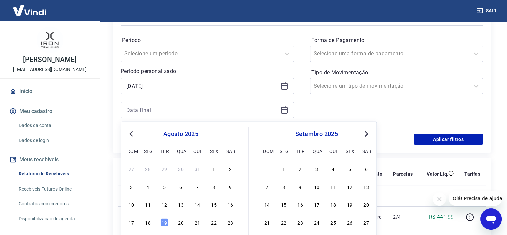
click at [202, 201] on div "10 11 12 13 14 15 16" at bounding box center [180, 204] width 109 height 10
click at [201, 202] on div "14" at bounding box center [197, 204] width 8 height 8
click at [198, 205] on td at bounding box center [184, 194] width 47 height 21
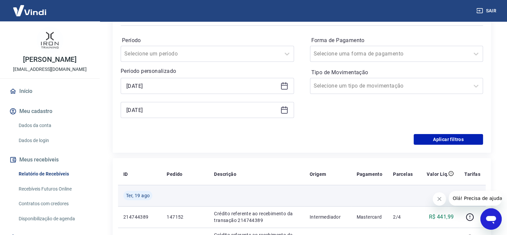
type input "[DATE]"
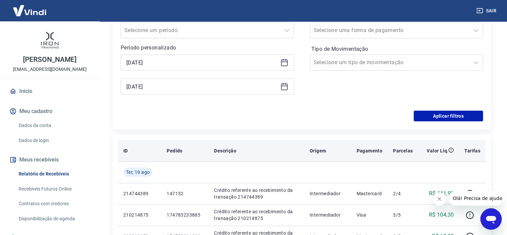
scroll to position [133, 0]
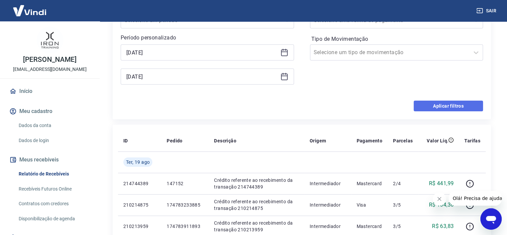
click at [438, 104] on button "Aplicar filtros" at bounding box center [448, 105] width 69 height 11
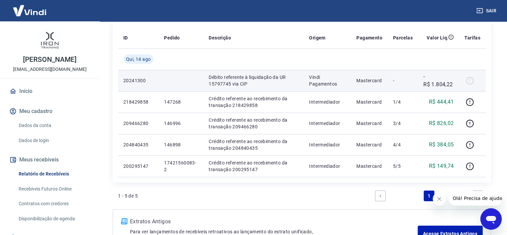
scroll to position [100, 0]
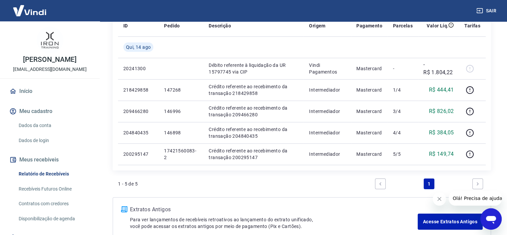
click at [478, 182] on icon "Next page" at bounding box center [478, 183] width 2 height 3
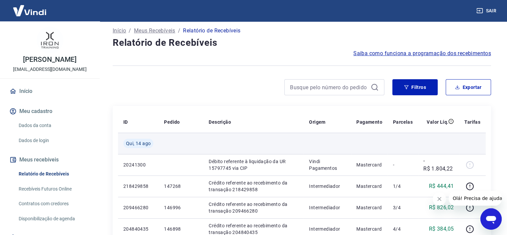
scroll to position [0, 0]
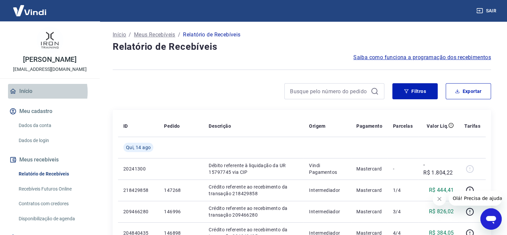
click at [37, 92] on link "Início" at bounding box center [50, 91] width 84 height 15
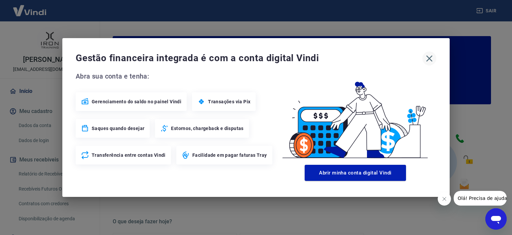
click at [428, 57] on icon "button" at bounding box center [430, 58] width 6 height 6
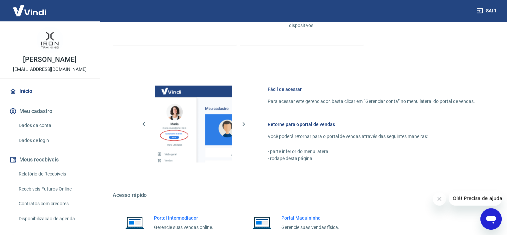
scroll to position [361, 0]
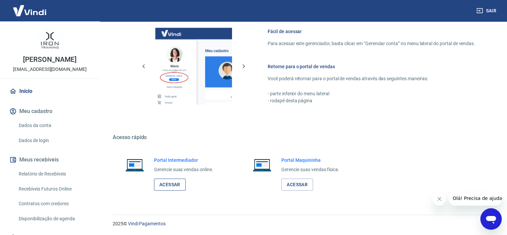
click at [169, 185] on link "Acessar" at bounding box center [170, 184] width 32 height 12
